Goal: Information Seeking & Learning: Learn about a topic

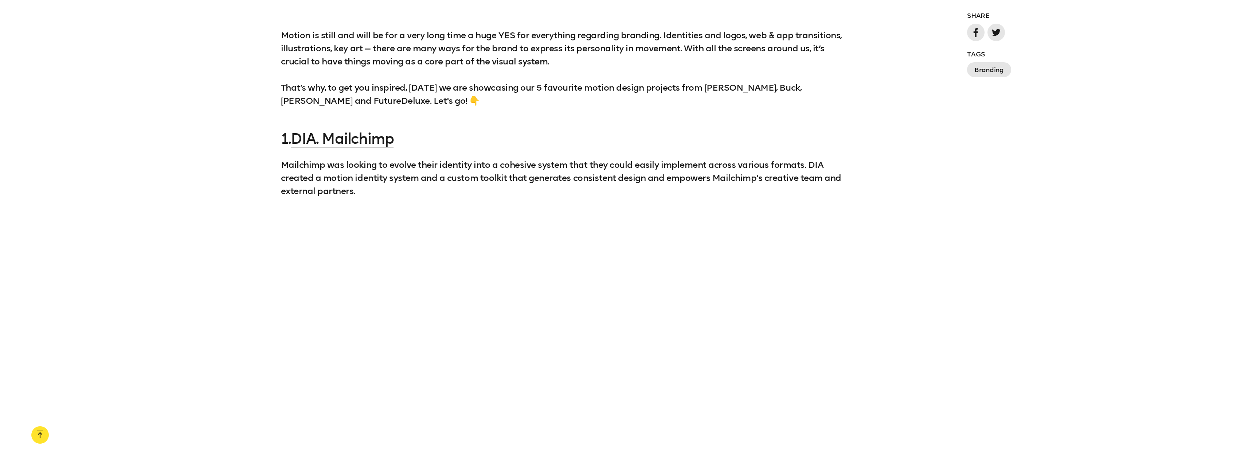
scroll to position [947, 0]
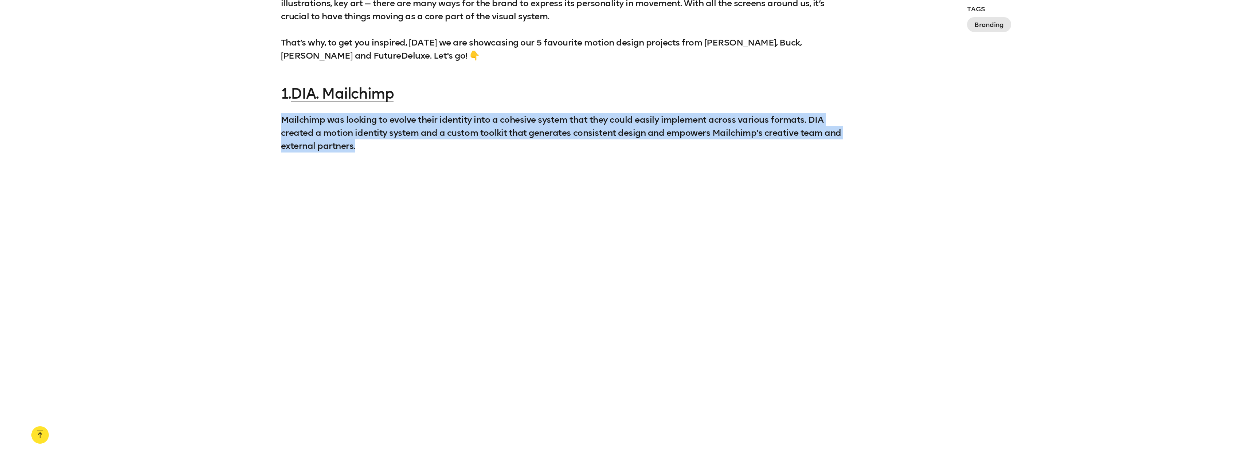
drag, startPoint x: 393, startPoint y: 144, endPoint x: 267, endPoint y: 119, distance: 128.5
click at [267, 119] on div "1. DIA. Mailchimp Mailchimp was looking to evolve their identity into a cohesiv…" at bounding box center [624, 119] width 1248 height 67
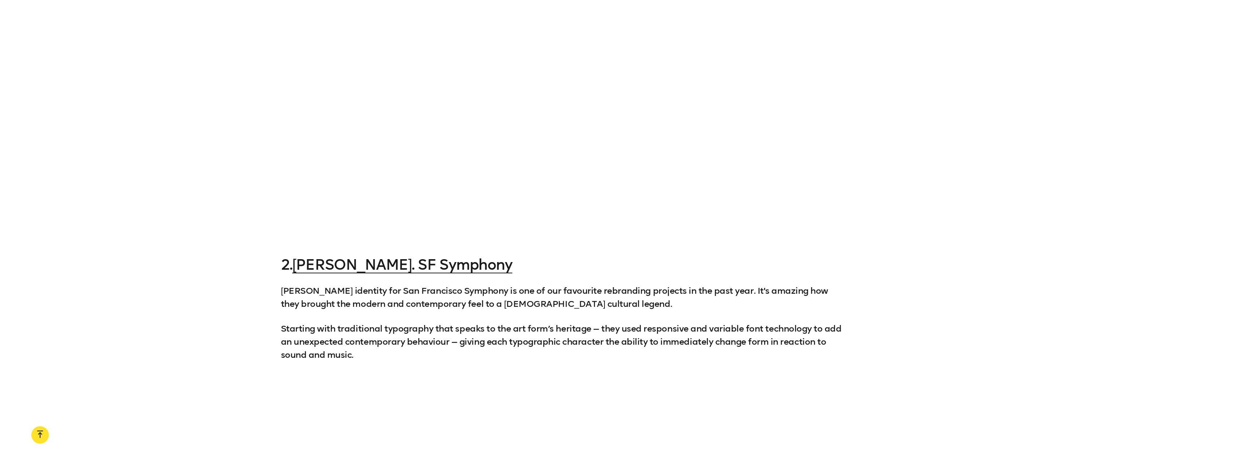
click at [250, 134] on div at bounding box center [624, 77] width 1248 height 313
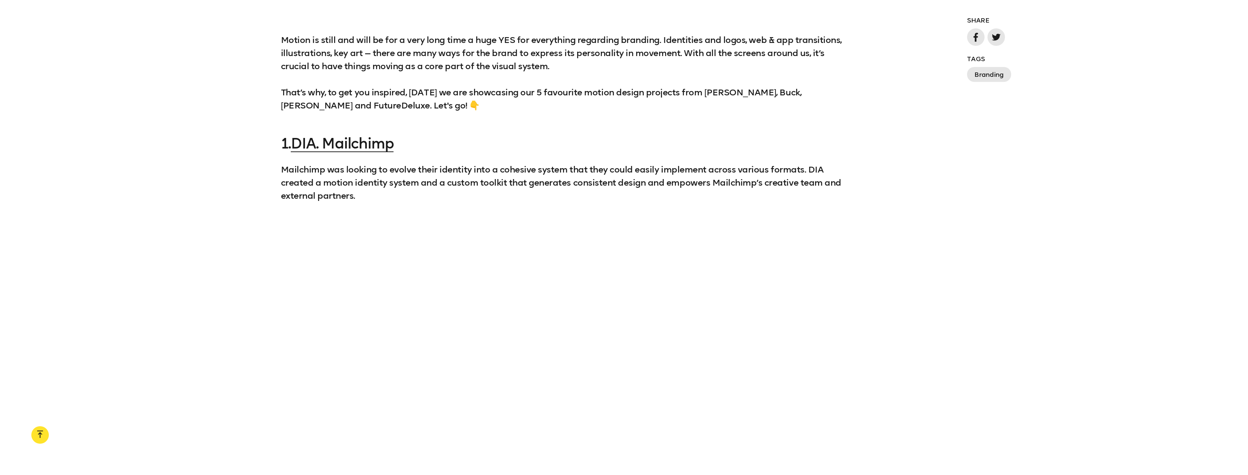
scroll to position [838, 0]
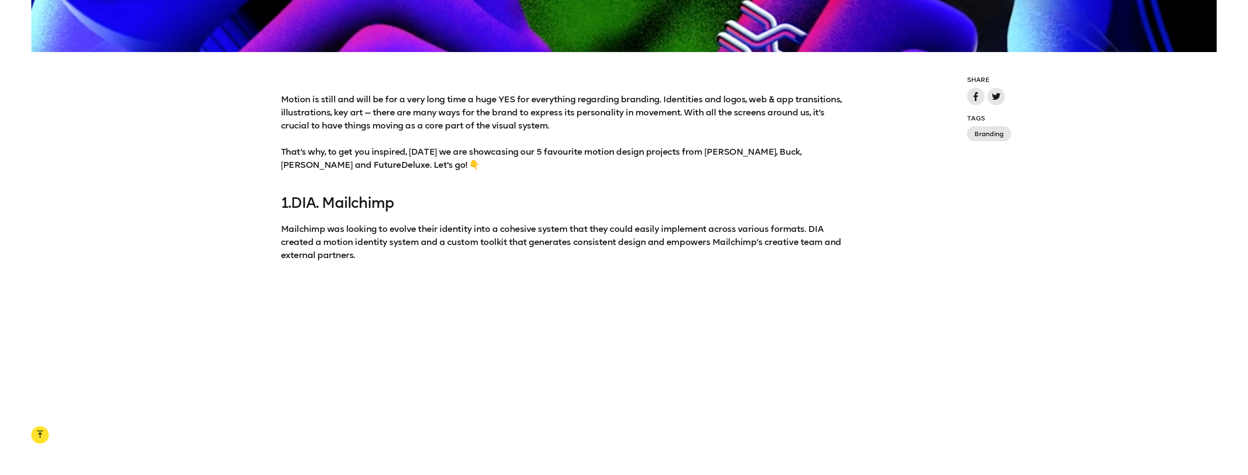
click at [344, 209] on link "DIA. Mailchimp" at bounding box center [342, 202] width 103 height 17
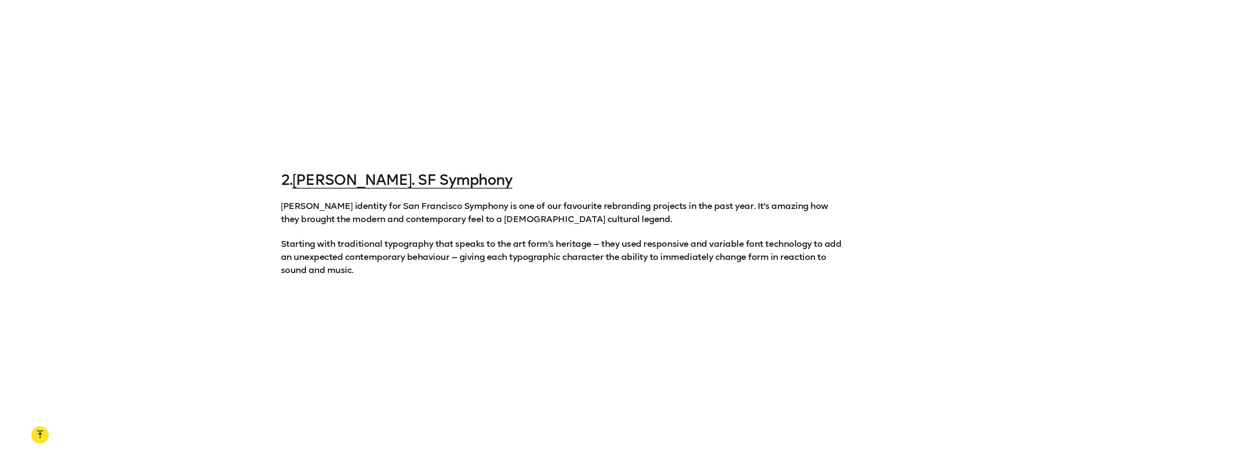
scroll to position [1312, 0]
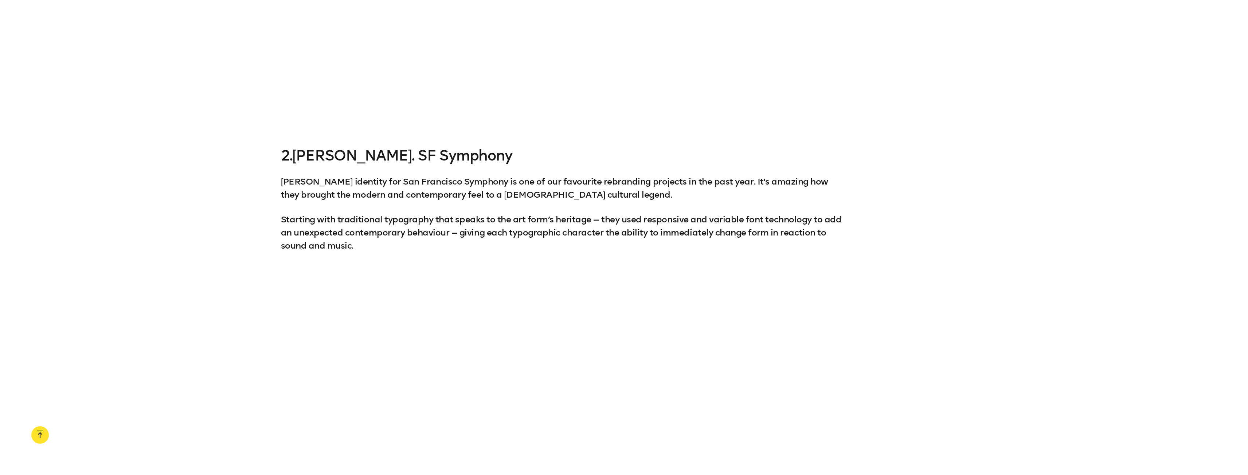
click at [373, 155] on link "[PERSON_NAME]. SF Symphony" at bounding box center [402, 155] width 220 height 17
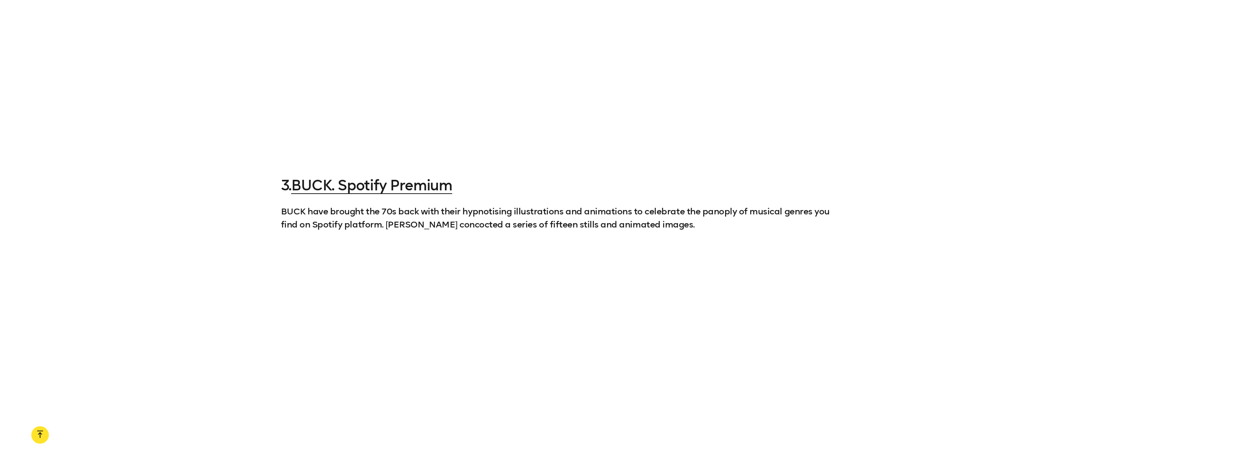
scroll to position [1822, 0]
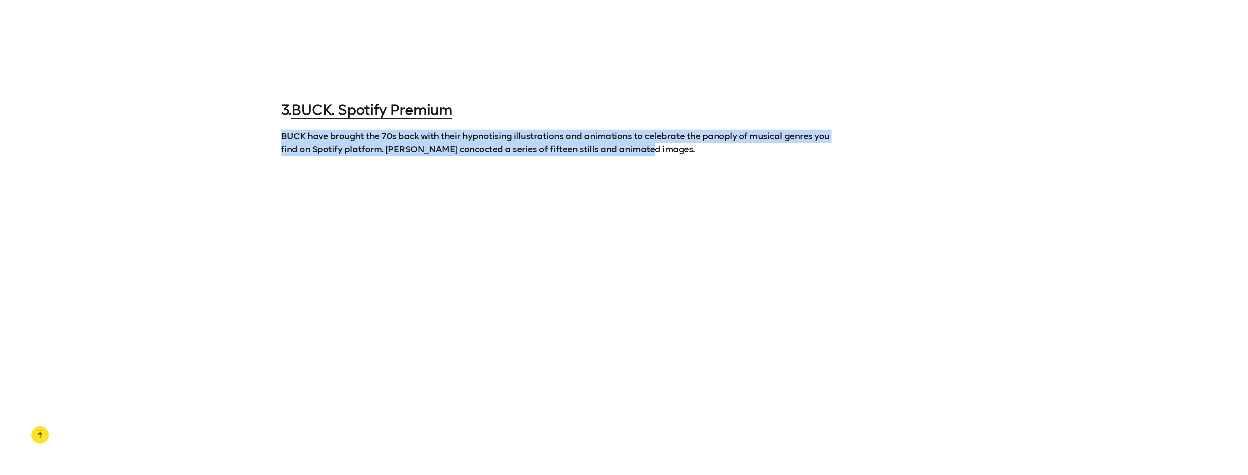
drag, startPoint x: 280, startPoint y: 133, endPoint x: 744, endPoint y: 148, distance: 464.4
click at [744, 148] on div "3. BUCK. Spotify Premium BUCK have brought the 70s back with their hypnotising …" at bounding box center [624, 129] width 1248 height 54
click at [744, 148] on p "BUCK have brought the 70s back with their hypnotising illustrations and animati…" at bounding box center [561, 143] width 561 height 26
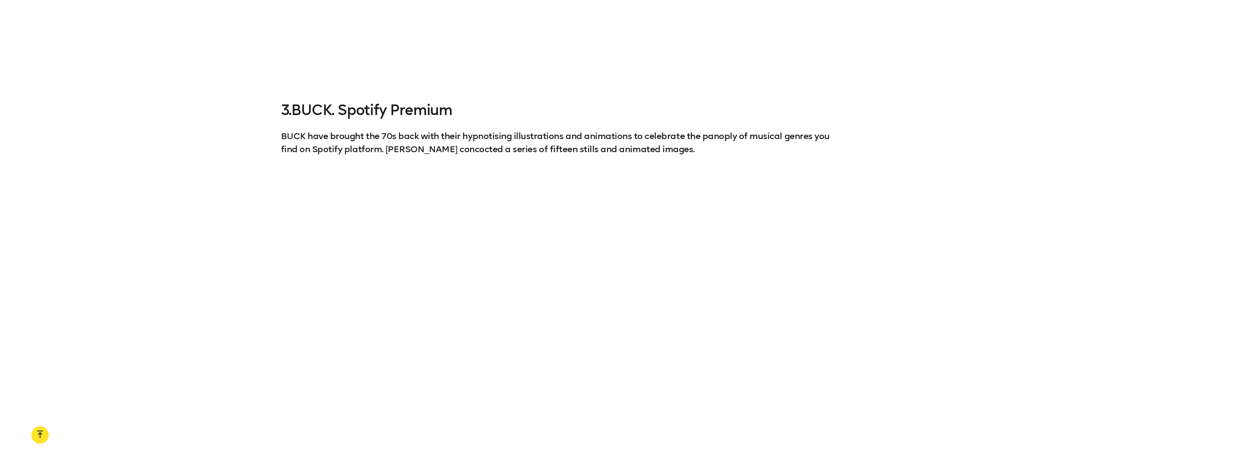
click at [345, 108] on link "BUCK. Spotify Premium" at bounding box center [371, 109] width 161 height 17
